Goal: Task Accomplishment & Management: Manage account settings

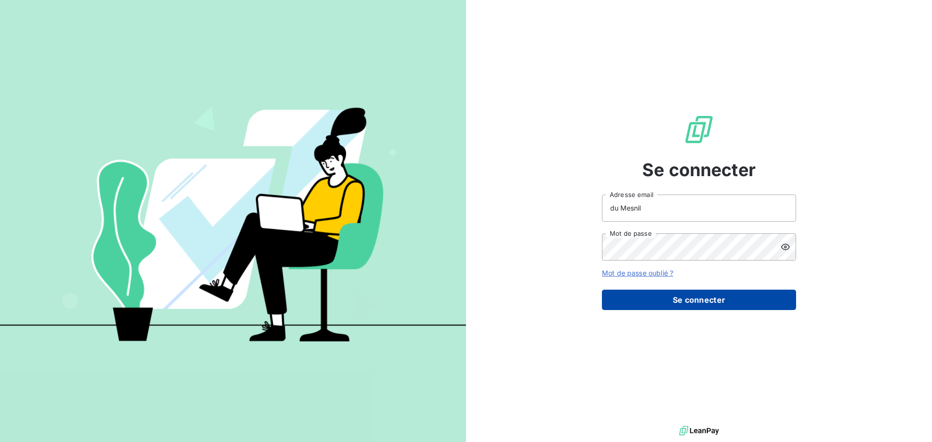
click at [694, 295] on button "Se connecter" at bounding box center [699, 300] width 194 height 20
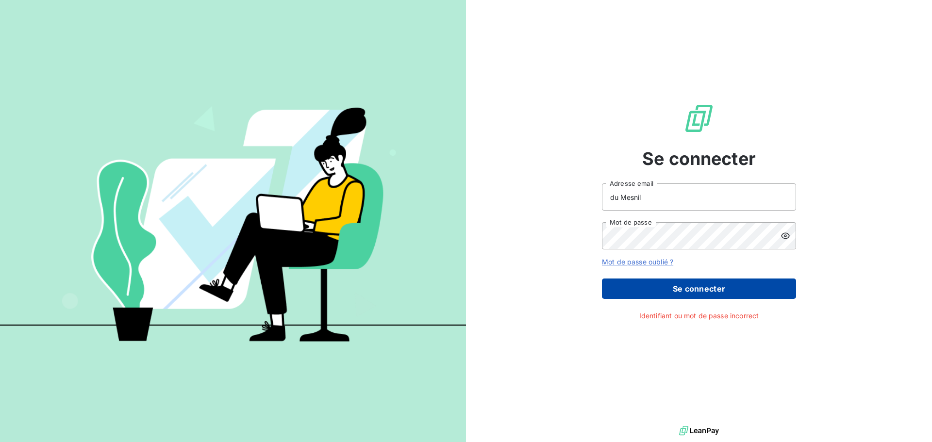
click at [678, 289] on button "Se connecter" at bounding box center [699, 289] width 194 height 20
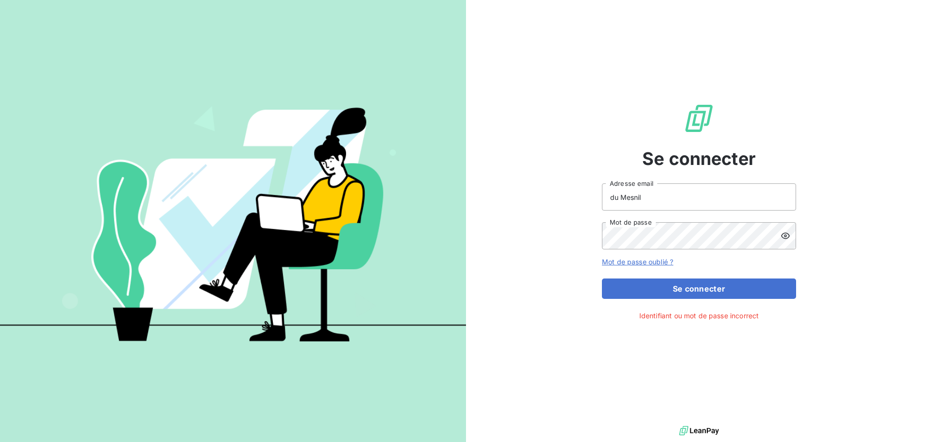
click at [787, 234] on icon at bounding box center [785, 236] width 9 height 6
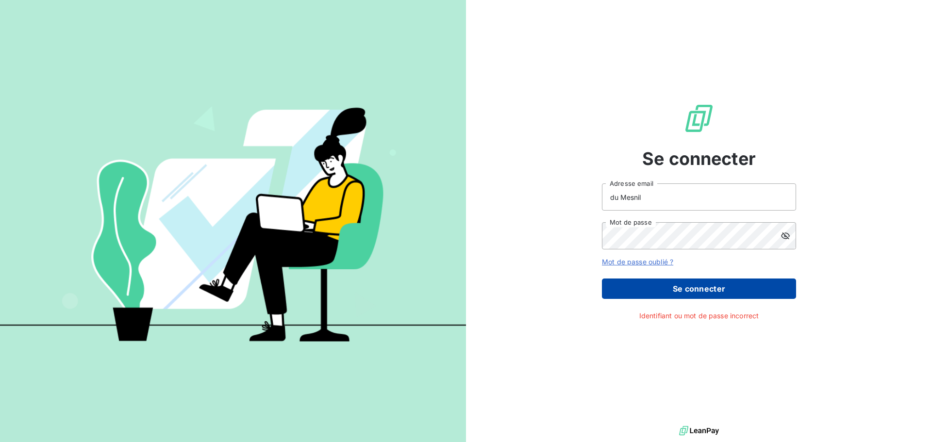
click at [713, 292] on button "Se connecter" at bounding box center [699, 289] width 194 height 20
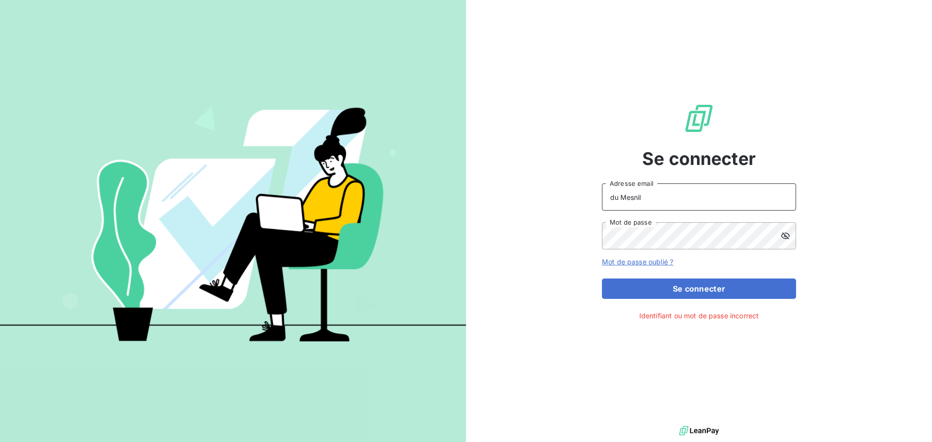
click at [651, 196] on input "du Mesnil" at bounding box center [699, 196] width 194 height 27
type input "[PERSON_NAME][EMAIL_ADDRESS][DOMAIN_NAME]"
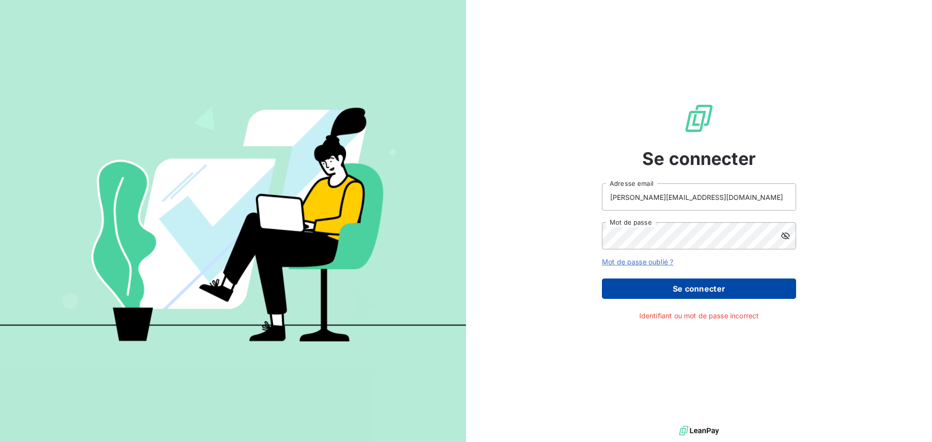
click at [695, 294] on button "Se connecter" at bounding box center [699, 289] width 194 height 20
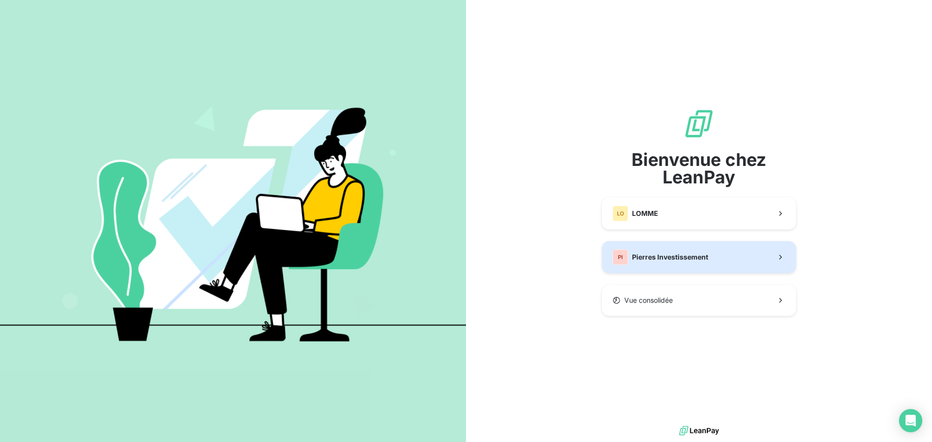
click at [645, 262] on span "Pierres Investissement" at bounding box center [670, 257] width 76 height 10
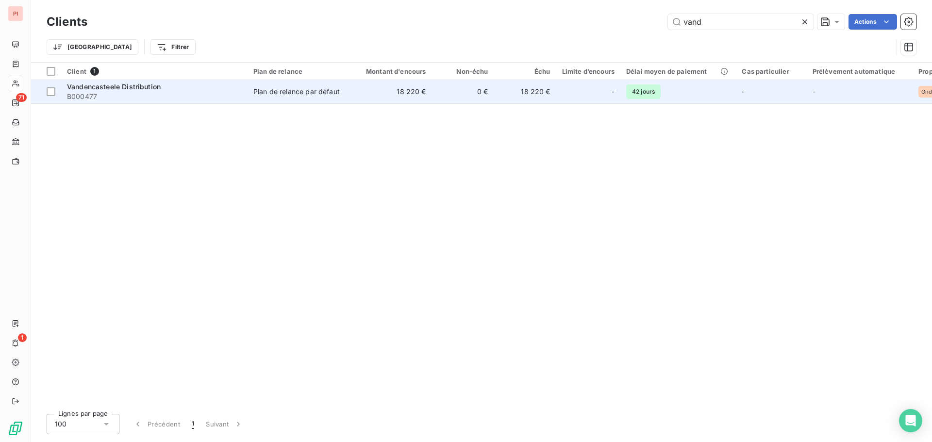
type input "vand"
click at [295, 98] on td "Plan de relance par défaut" at bounding box center [298, 91] width 101 height 23
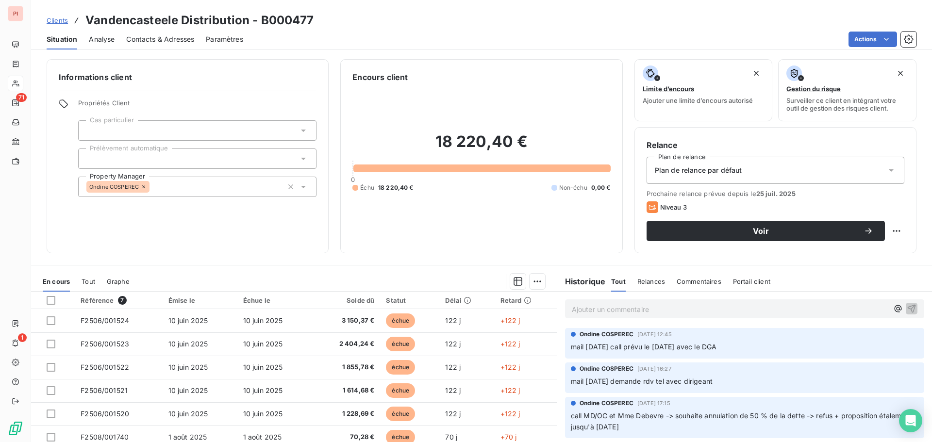
click at [164, 38] on span "Contacts & Adresses" at bounding box center [160, 39] width 68 height 10
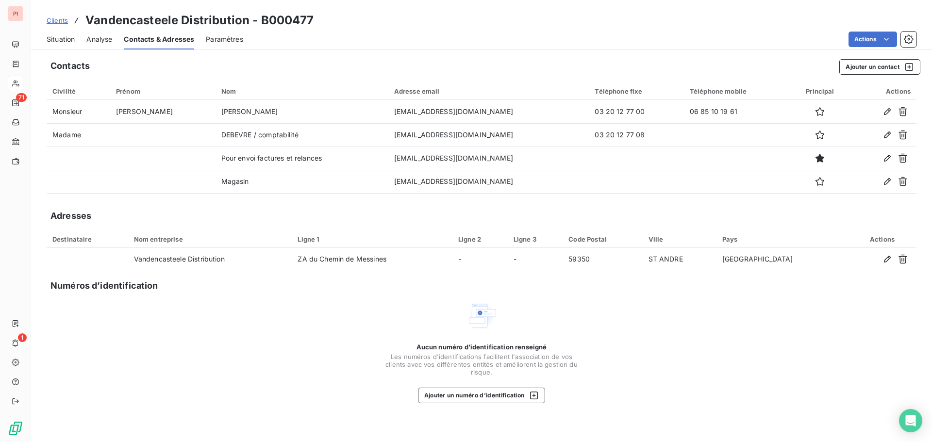
click at [63, 42] on span "Situation" at bounding box center [61, 39] width 28 height 10
